Goal: Transaction & Acquisition: Purchase product/service

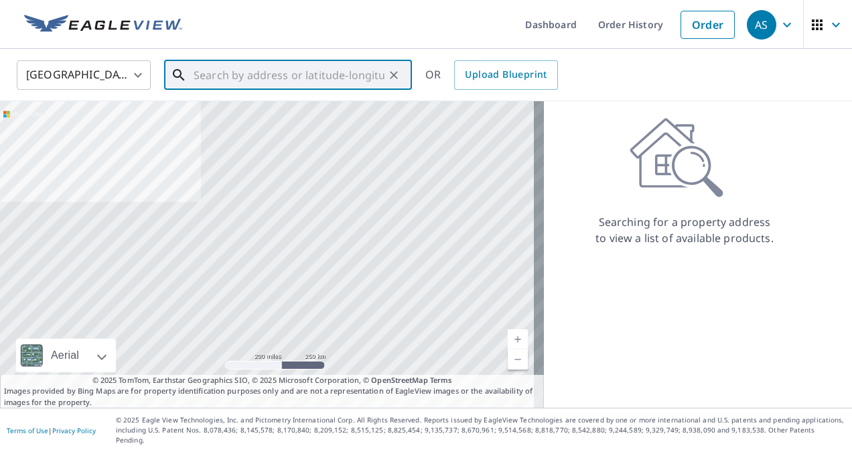
click at [271, 79] on input "text" at bounding box center [289, 75] width 191 height 38
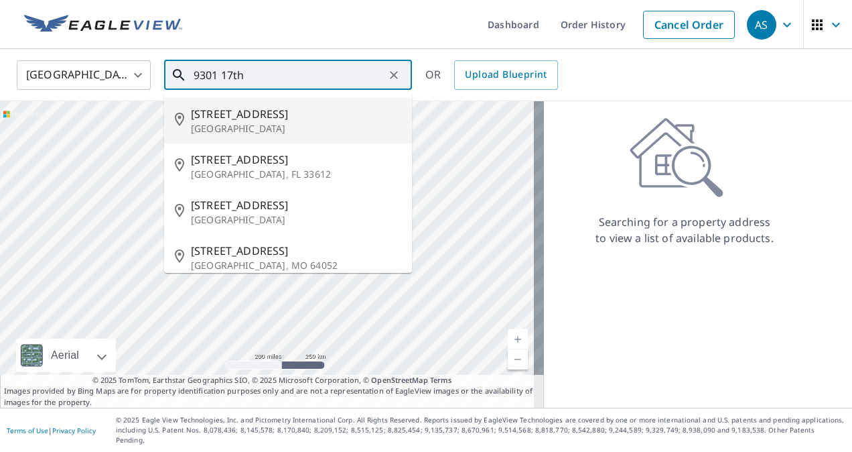
click at [263, 117] on span "[STREET_ADDRESS]" at bounding box center [296, 114] width 210 height 16
type input "[STREET_ADDRESS]"
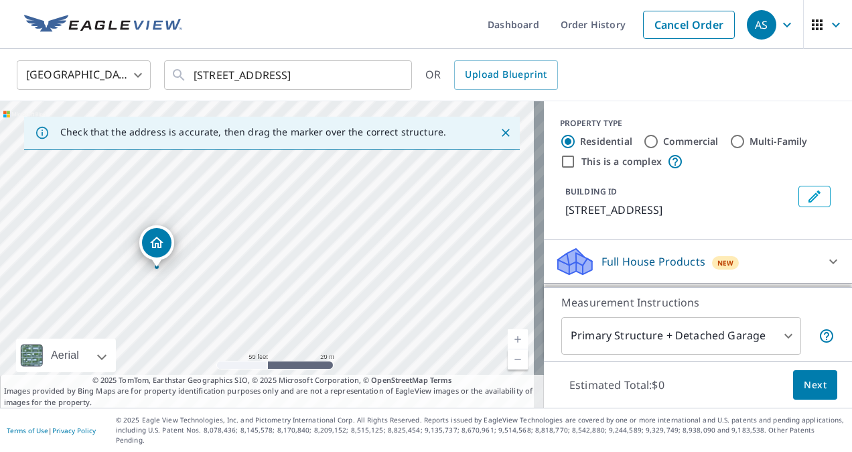
drag, startPoint x: 351, startPoint y: 216, endPoint x: 259, endPoint y: 236, distance: 93.8
click at [259, 237] on div "[STREET_ADDRESS]" at bounding box center [272, 254] width 544 height 306
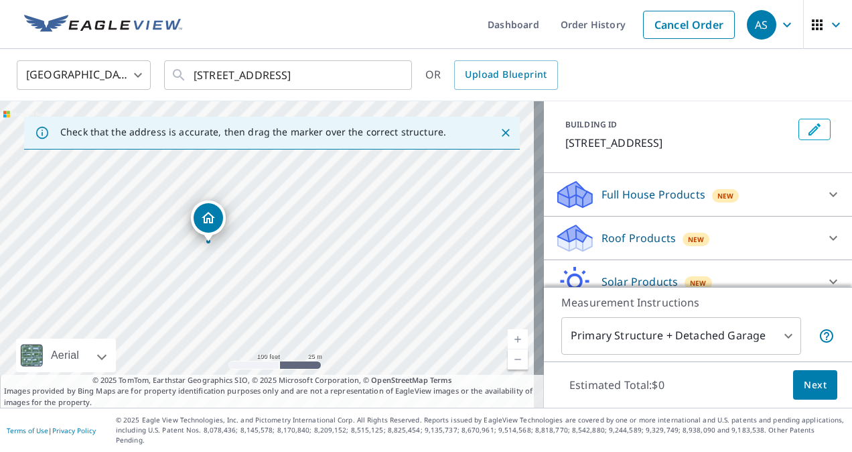
click at [826, 236] on icon at bounding box center [834, 238] width 16 height 16
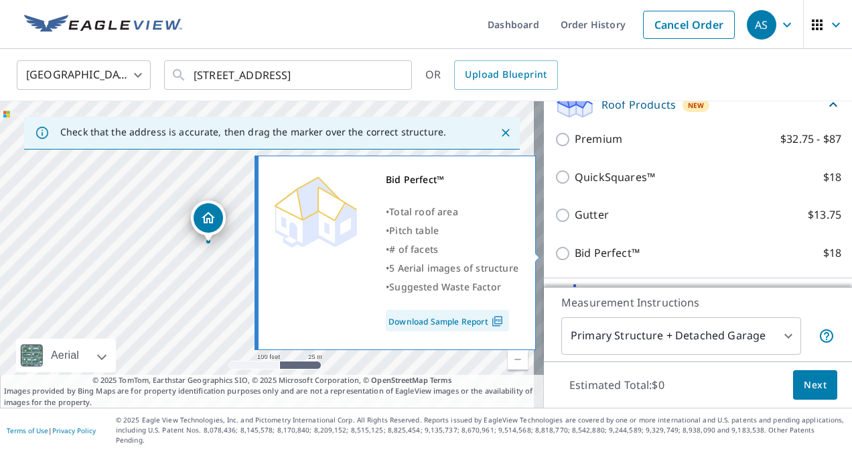
scroll to position [201, 0]
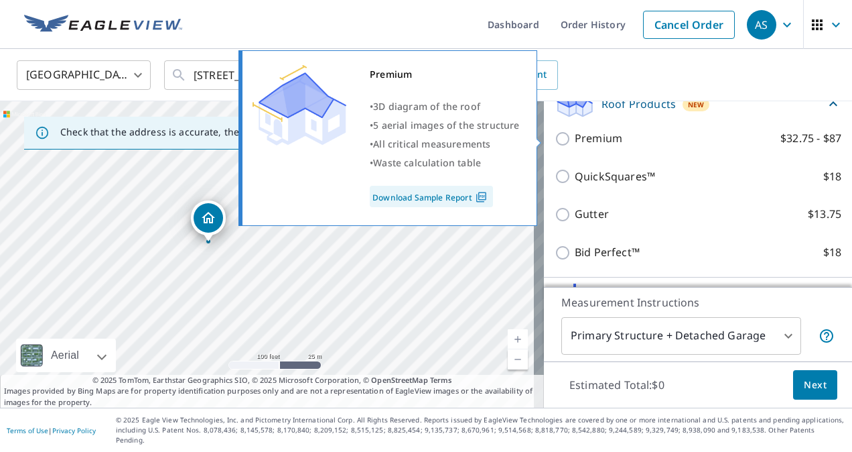
click at [555, 133] on input "Premium $32.75 - $87" at bounding box center [565, 139] width 20 height 16
checkbox input "true"
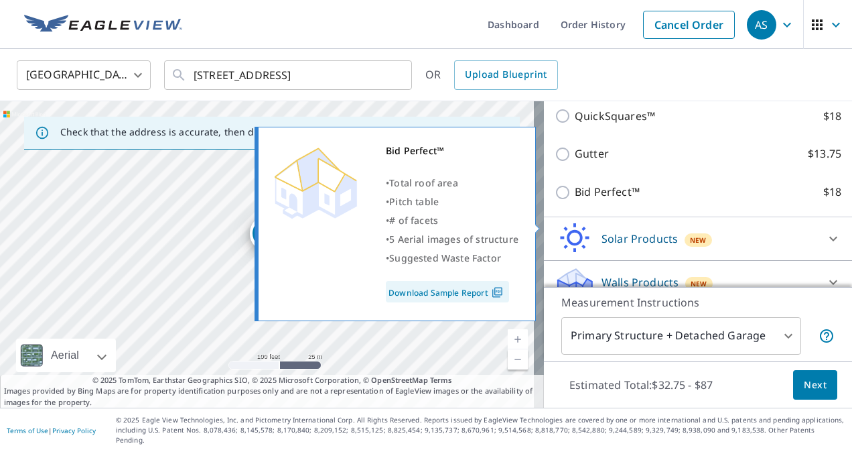
scroll to position [318, 0]
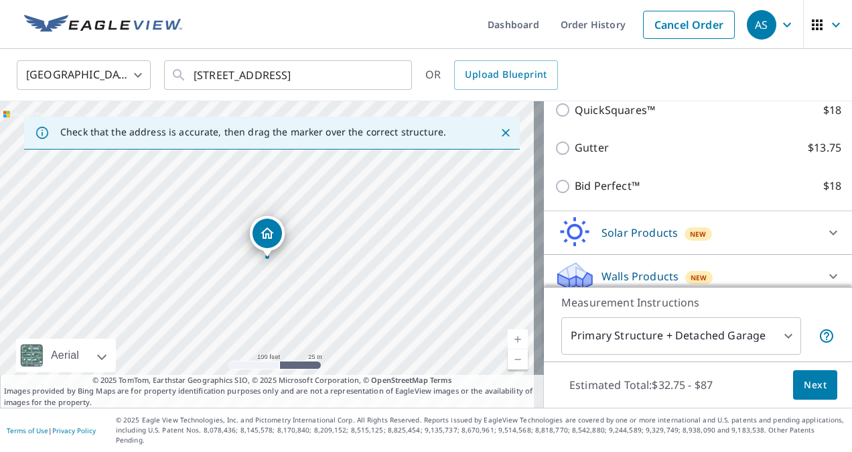
click at [779, 343] on body "AS AS Dashboard Order History Cancel Order AS [GEOGRAPHIC_DATA] US ​ [STREET_AD…" at bounding box center [426, 226] width 852 height 452
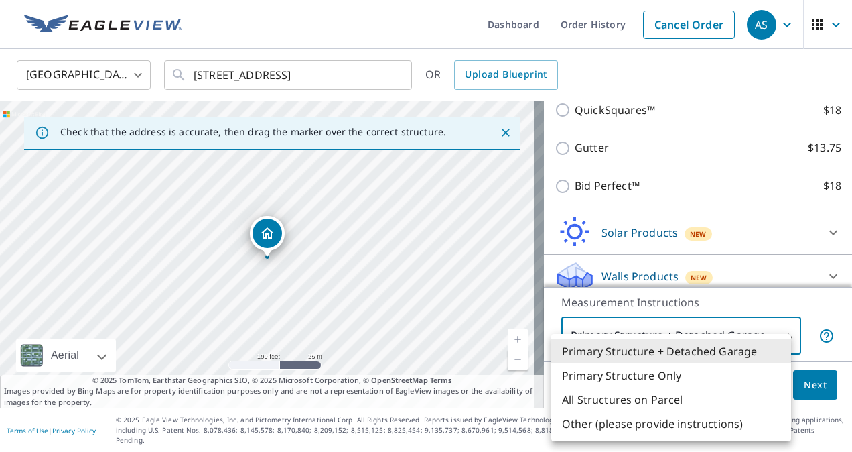
click at [651, 377] on li "Primary Structure Only" at bounding box center [672, 375] width 240 height 24
type input "2"
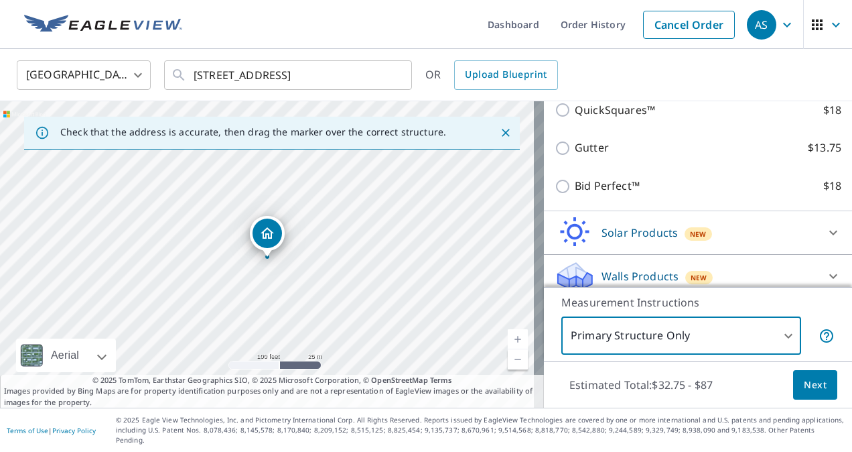
click at [811, 393] on span "Next" at bounding box center [815, 385] width 23 height 17
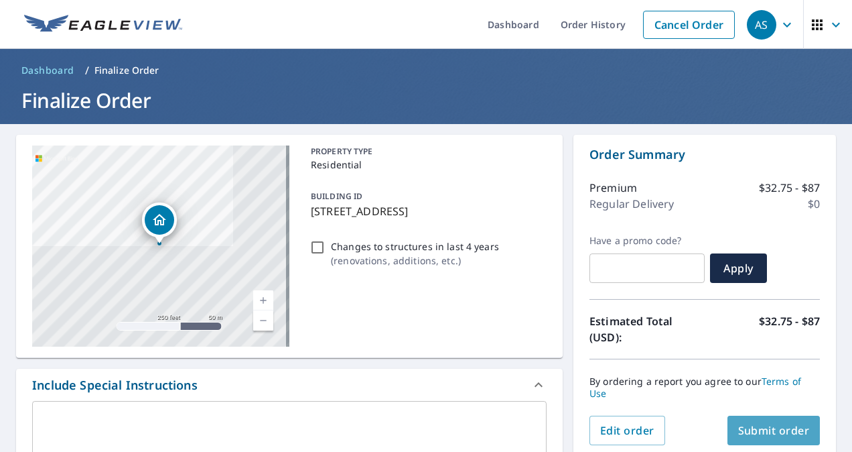
click at [771, 428] on span "Submit order" at bounding box center [775, 430] width 72 height 15
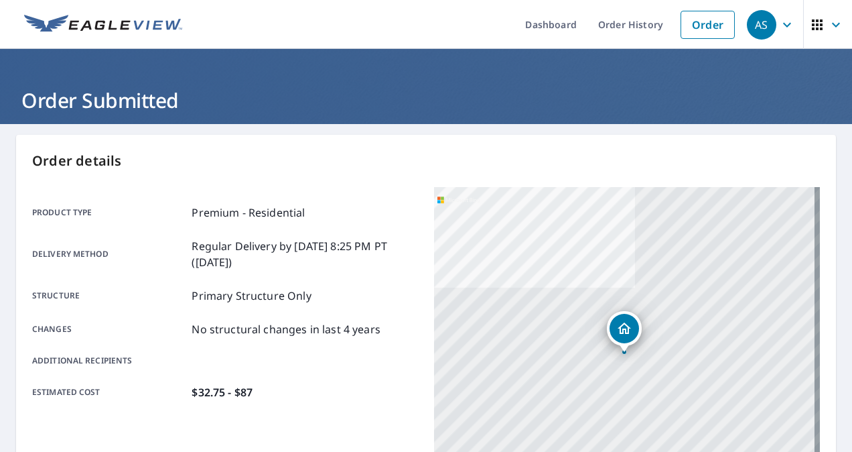
click at [783, 33] on span "AS" at bounding box center [772, 25] width 51 height 32
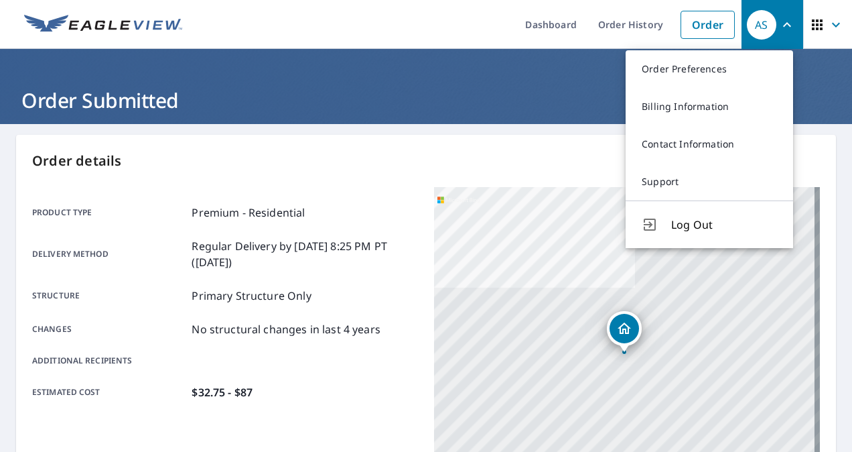
click at [756, 216] on span "Log Out" at bounding box center [724, 224] width 106 height 16
